Goal: Task Accomplishment & Management: Complete application form

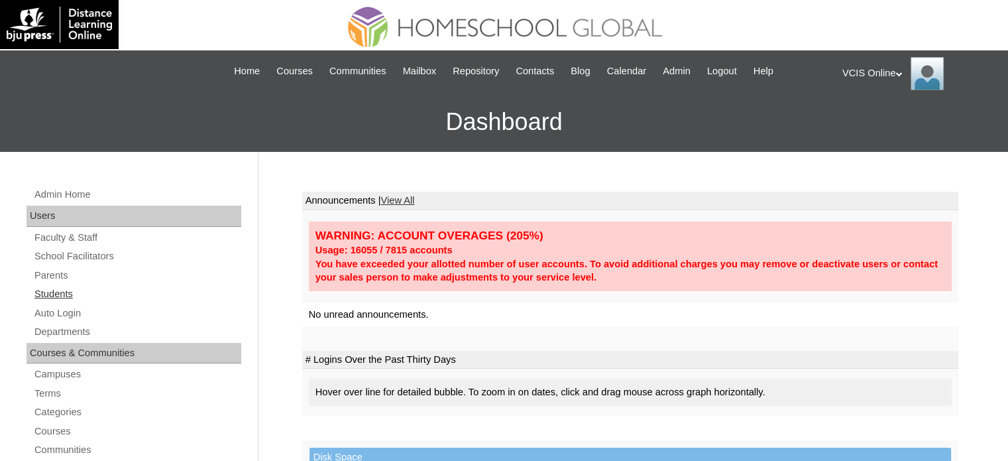
click at [56, 294] on link "Students" at bounding box center [137, 294] width 208 height 17
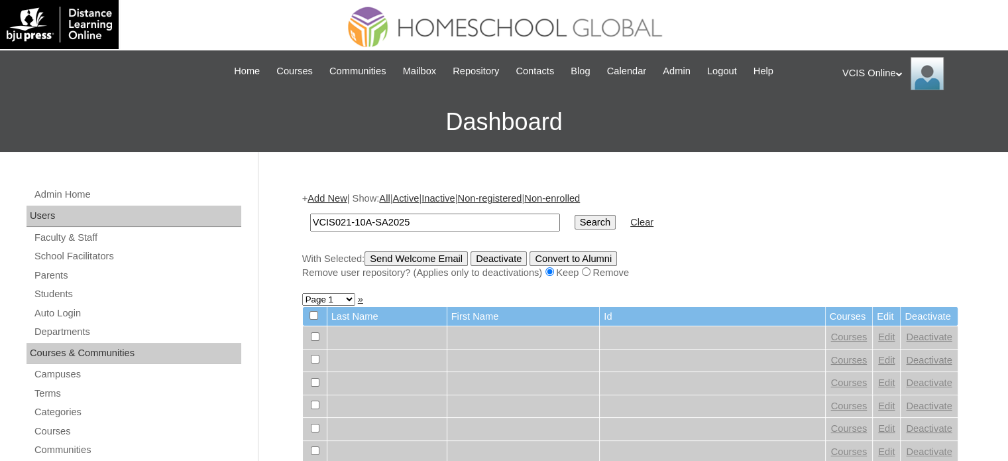
type input "VCIS021-10A-SA2025"
click at [575, 215] on input "Search" at bounding box center [595, 222] width 41 height 15
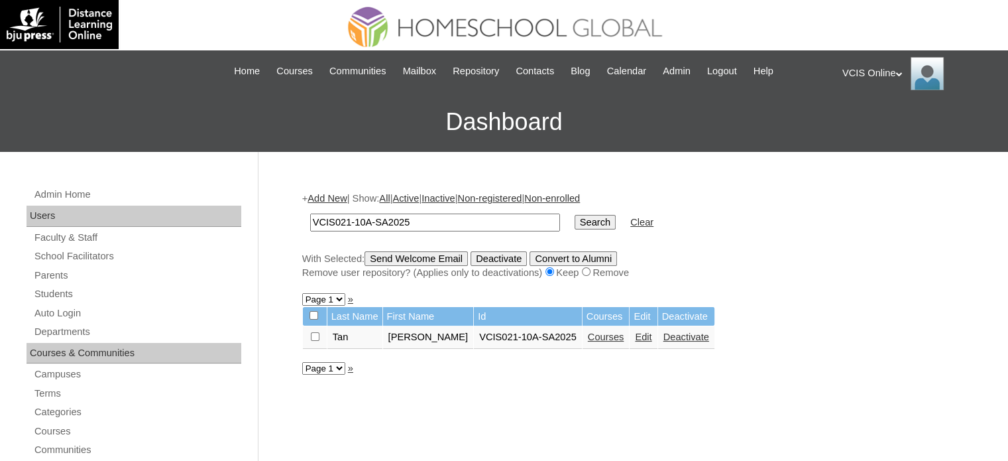
click at [615, 333] on link "Courses" at bounding box center [606, 336] width 36 height 11
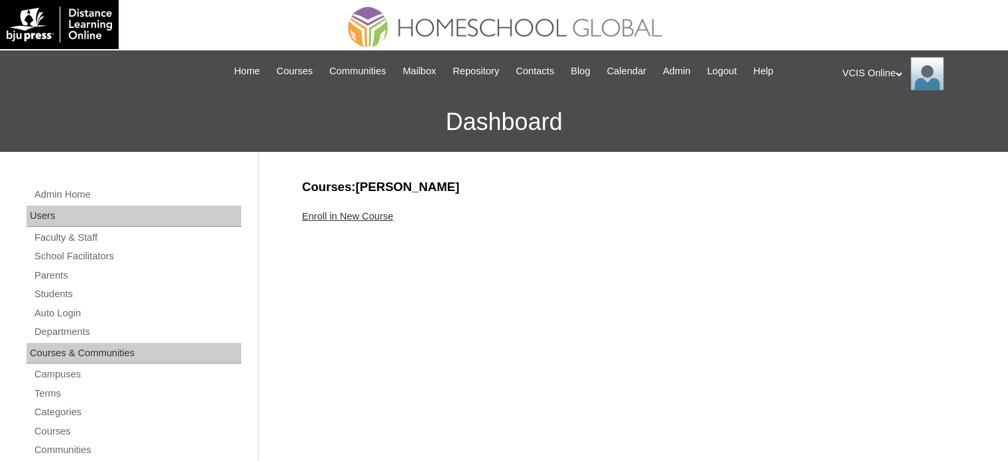
click at [366, 214] on link "Enroll in New Course" at bounding box center [347, 216] width 91 height 11
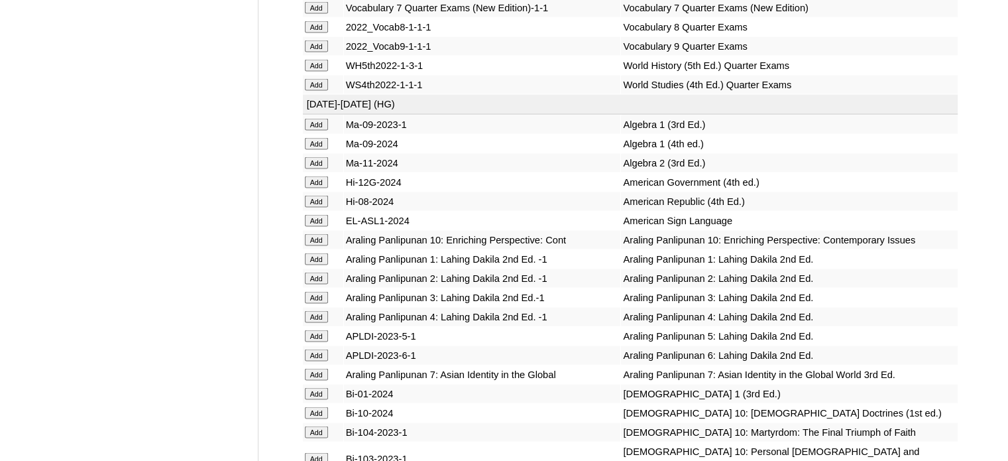
scroll to position [2674, 0]
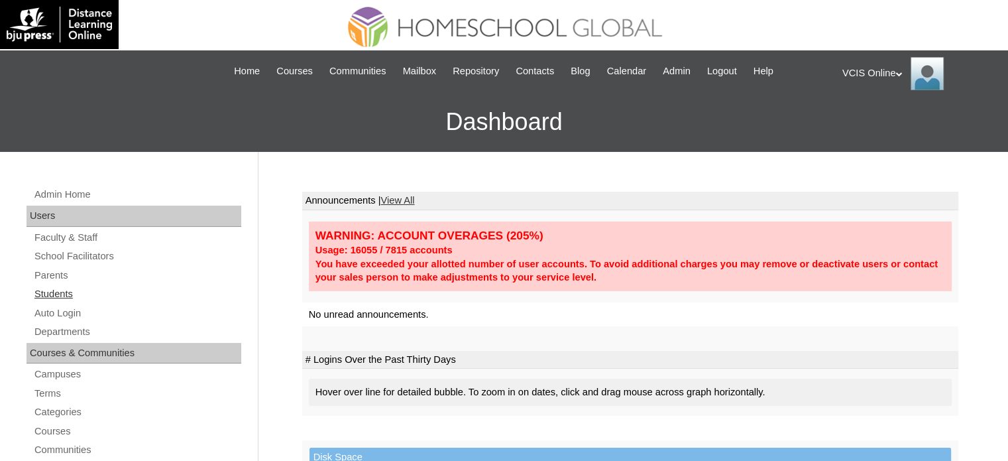
click at [46, 289] on link "Students" at bounding box center [137, 294] width 208 height 17
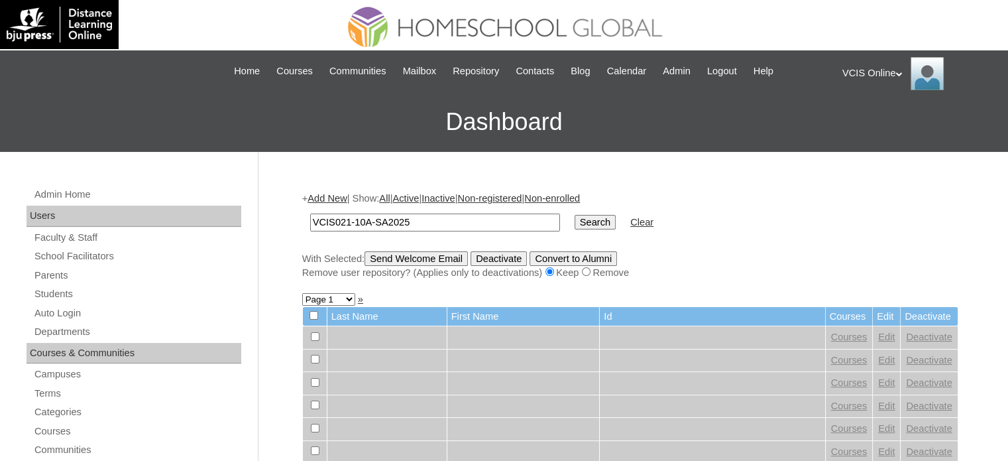
type input "VCIS021-10A-SA2025"
click at [575, 215] on input "Search" at bounding box center [595, 222] width 41 height 15
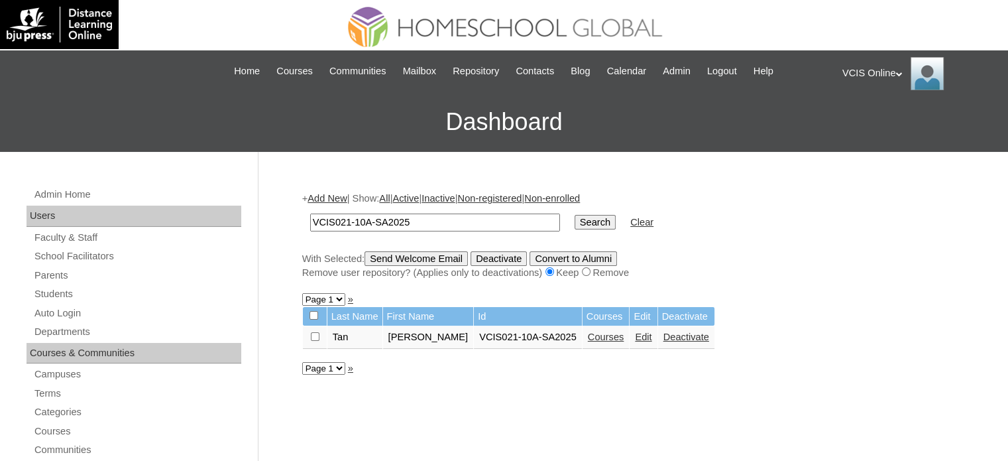
click at [618, 336] on link "Courses" at bounding box center [606, 336] width 36 height 11
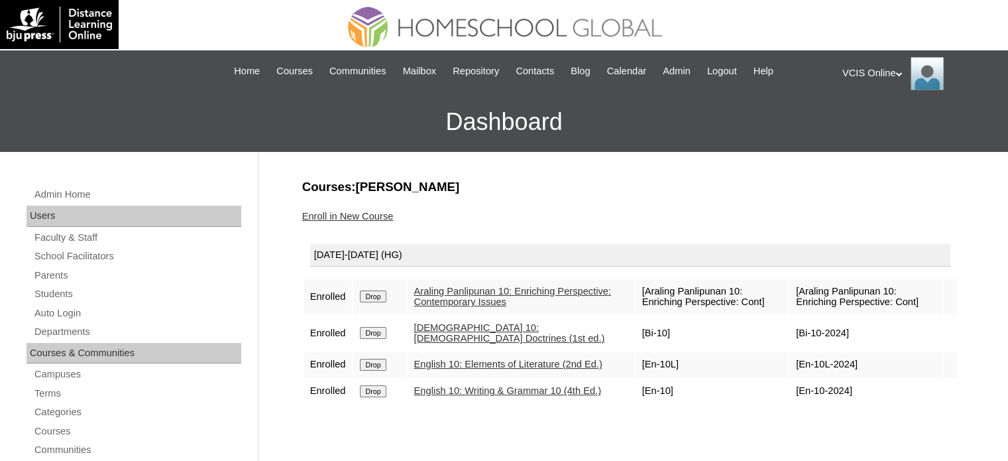
click at [355, 214] on link "Enroll in New Course" at bounding box center [347, 216] width 91 height 11
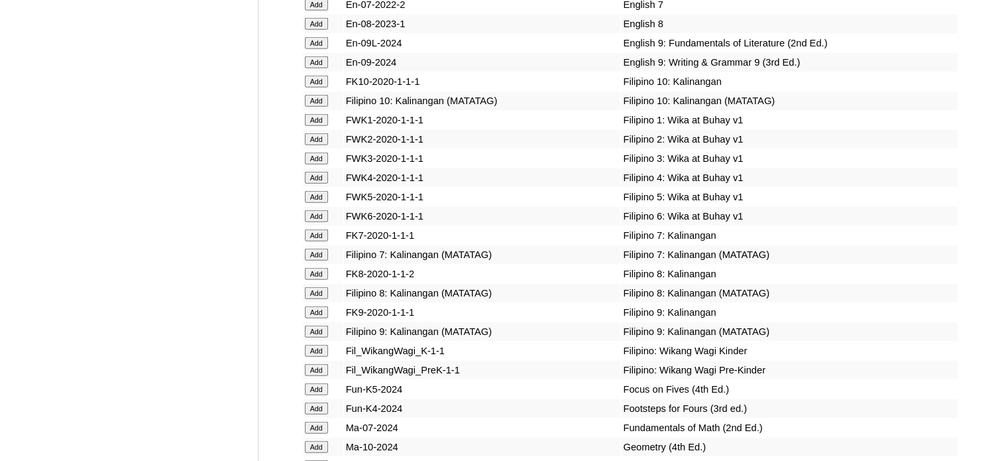
scroll to position [3711, 0]
